Goal: Task Accomplishment & Management: Manage account settings

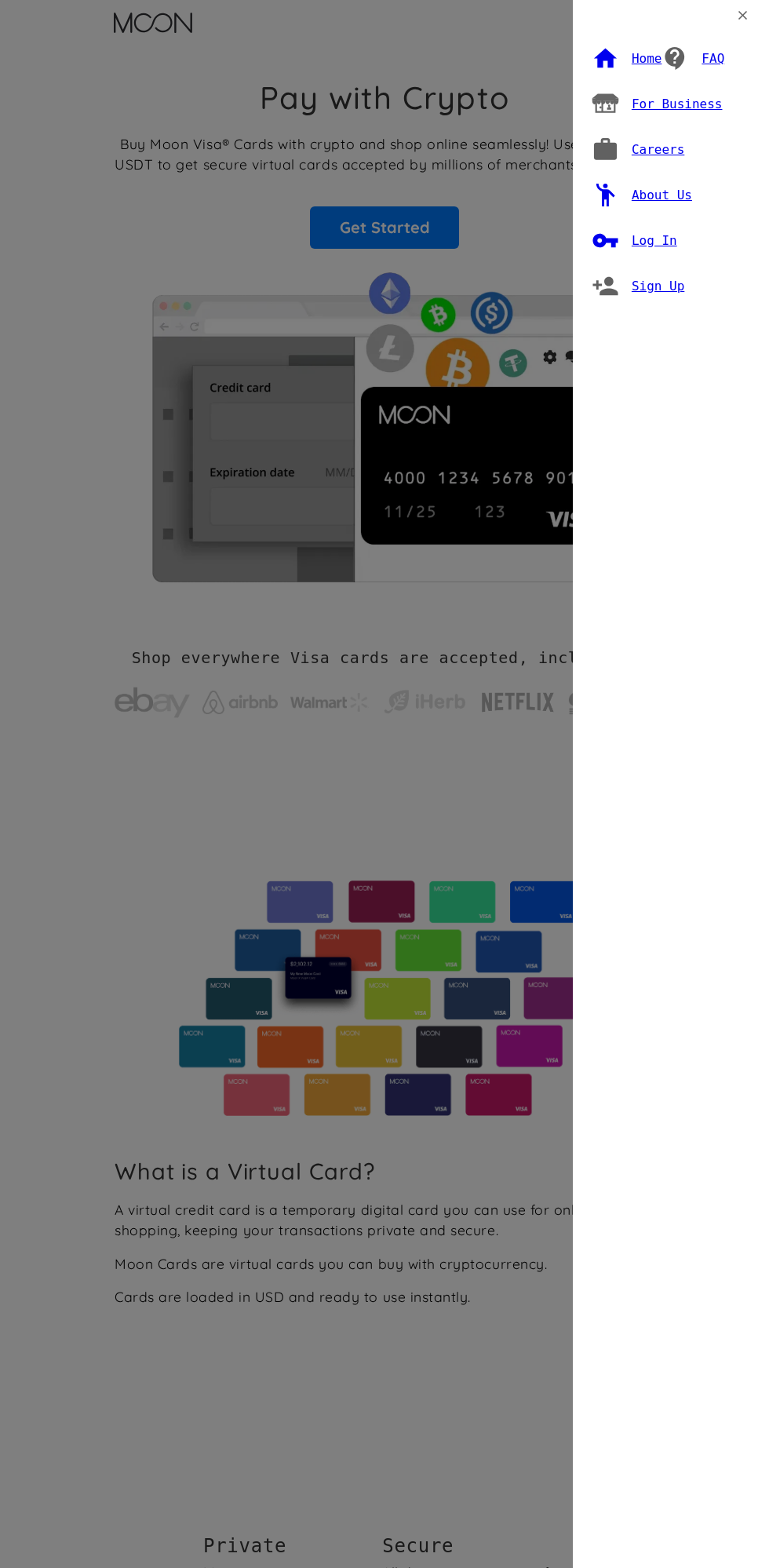
click at [657, 238] on div "Log In" at bounding box center [654, 241] width 45 height 16
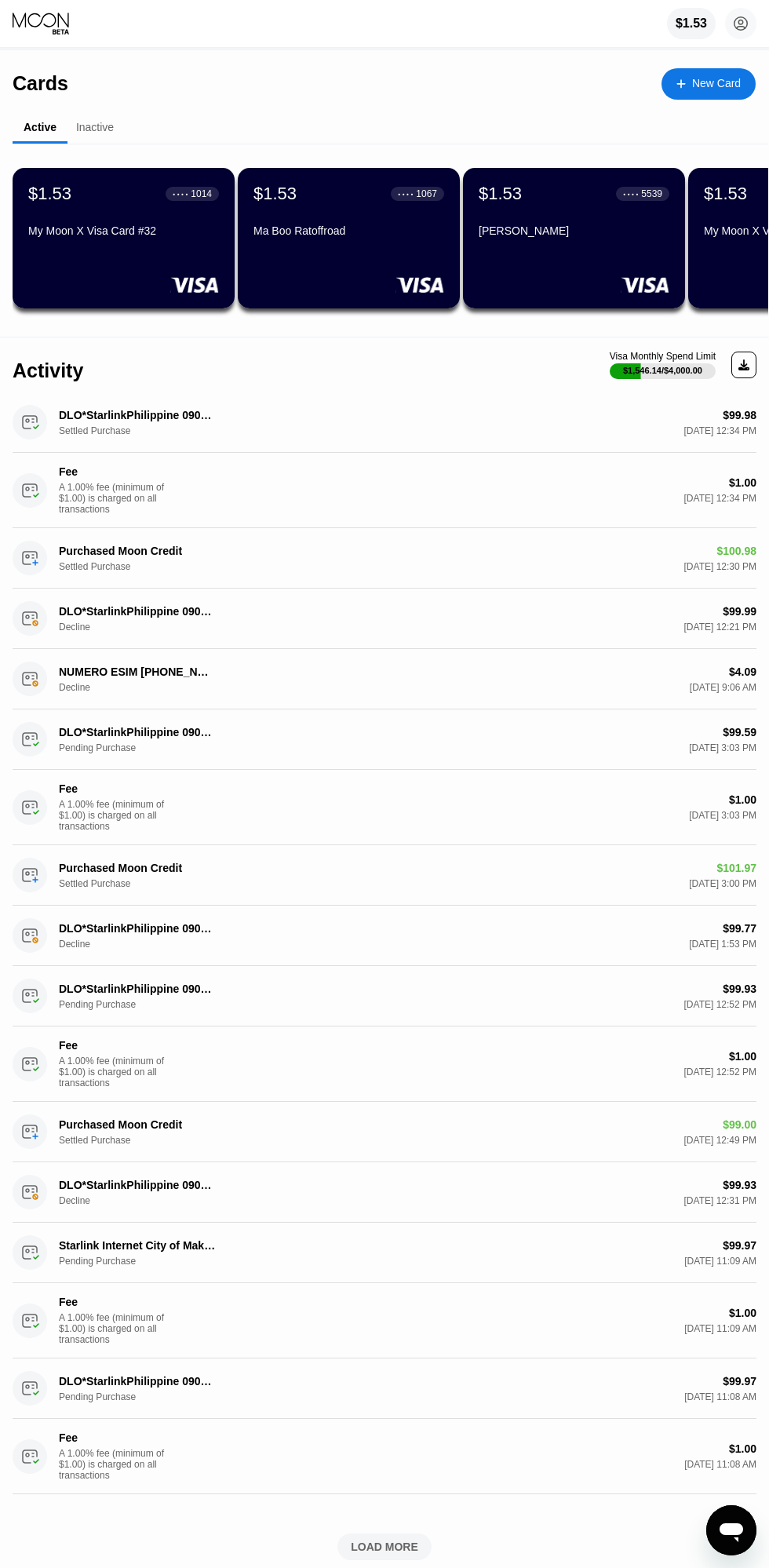
click at [740, 24] on circle at bounding box center [740, 23] width 32 height 32
